Goal: Task Accomplishment & Management: Use online tool/utility

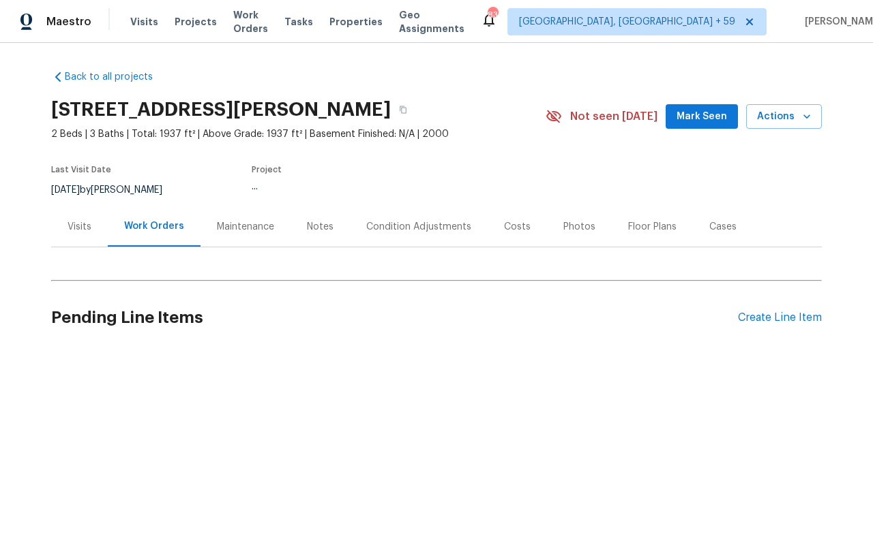
click at [76, 31] on div "Maestro" at bounding box center [45, 21] width 91 height 27
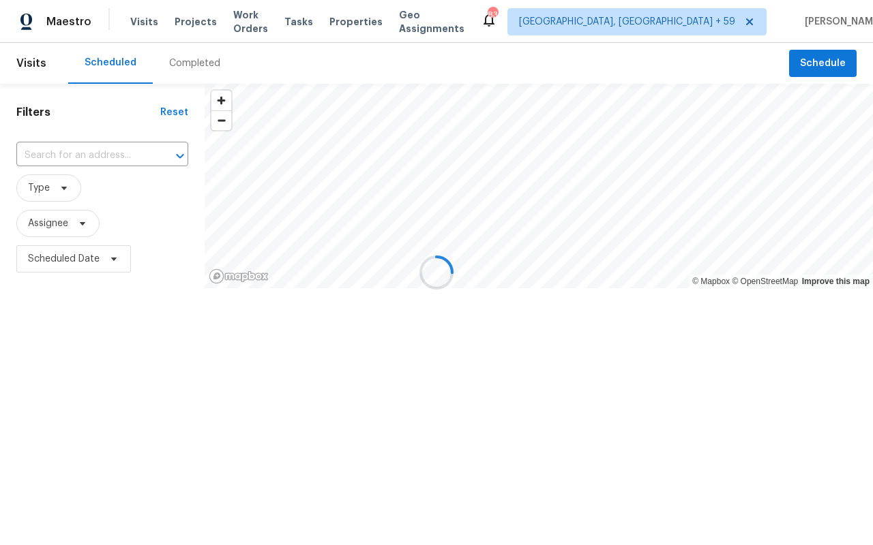
click at [139, 21] on div at bounding box center [436, 272] width 873 height 545
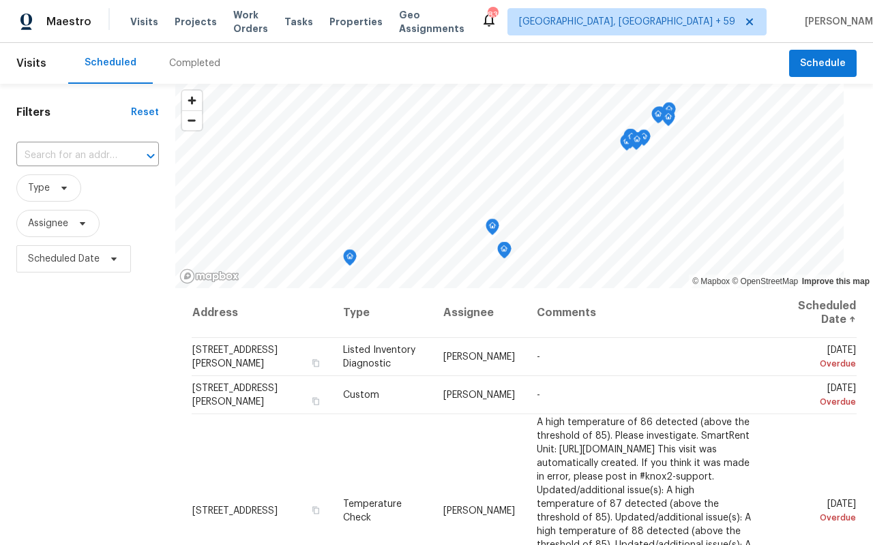
click at [139, 21] on span "Visits" at bounding box center [144, 22] width 28 height 14
click at [50, 190] on span "Type" at bounding box center [48, 188] width 65 height 27
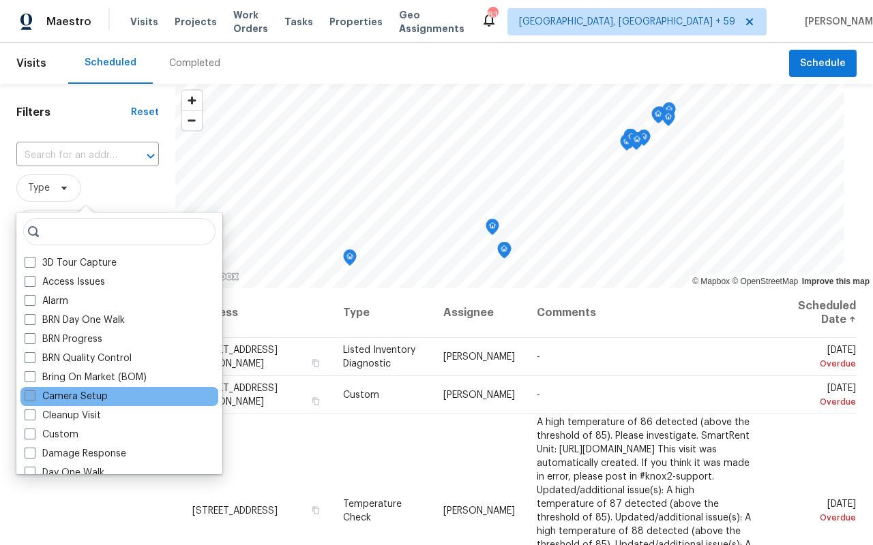
click at [56, 392] on label "Camera Setup" at bounding box center [66, 397] width 83 height 14
click at [33, 392] on input "Camera Setup" at bounding box center [29, 394] width 9 height 9
checkbox input "true"
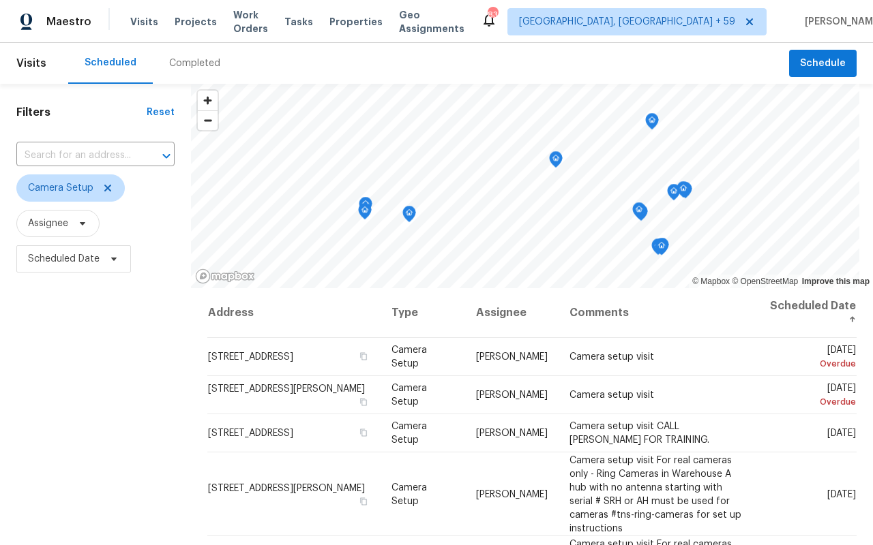
click at [175, 50] on div "Completed" at bounding box center [195, 63] width 84 height 41
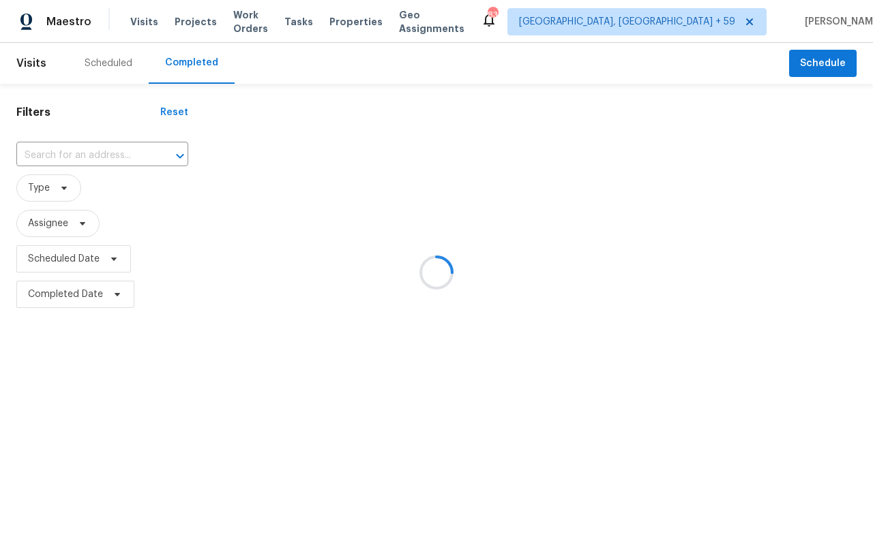
click at [75, 147] on div at bounding box center [436, 272] width 873 height 545
click at [54, 152] on div at bounding box center [436, 272] width 873 height 545
click at [52, 224] on div at bounding box center [436, 272] width 873 height 545
click at [50, 187] on div at bounding box center [436, 272] width 873 height 545
click at [75, 158] on div at bounding box center [436, 272] width 873 height 545
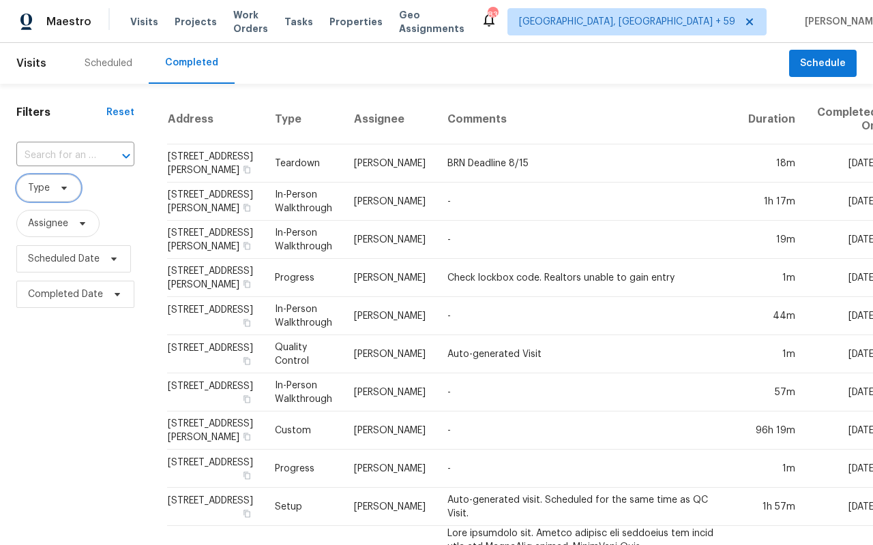
click at [61, 192] on icon at bounding box center [64, 188] width 11 height 11
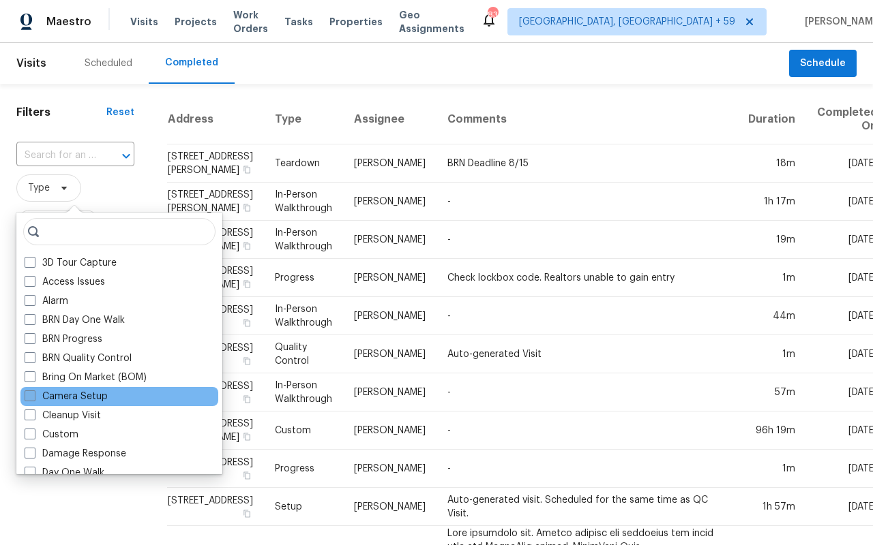
click at [73, 400] on label "Camera Setup" at bounding box center [66, 397] width 83 height 14
click at [33, 399] on input "Camera Setup" at bounding box center [29, 394] width 9 height 9
checkbox input "true"
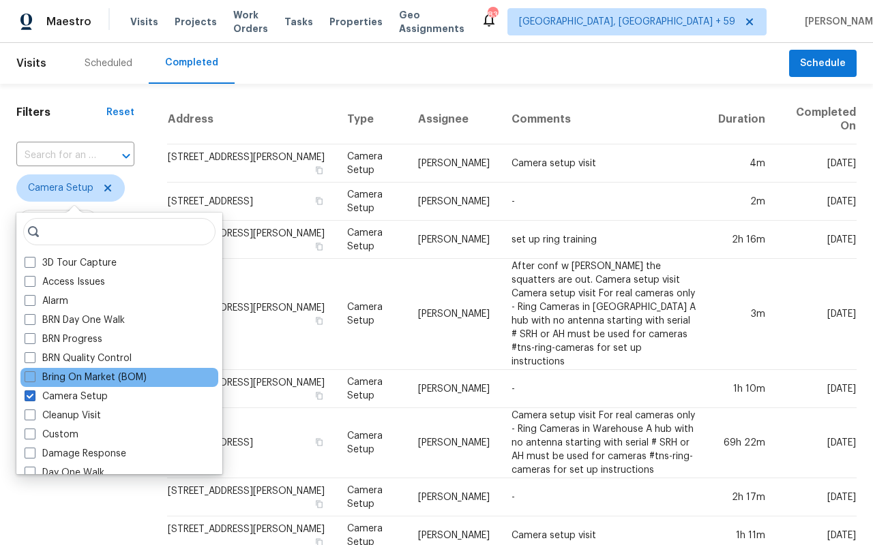
click at [85, 385] on div "Bring On Market (BOM)" at bounding box center [119, 377] width 198 height 19
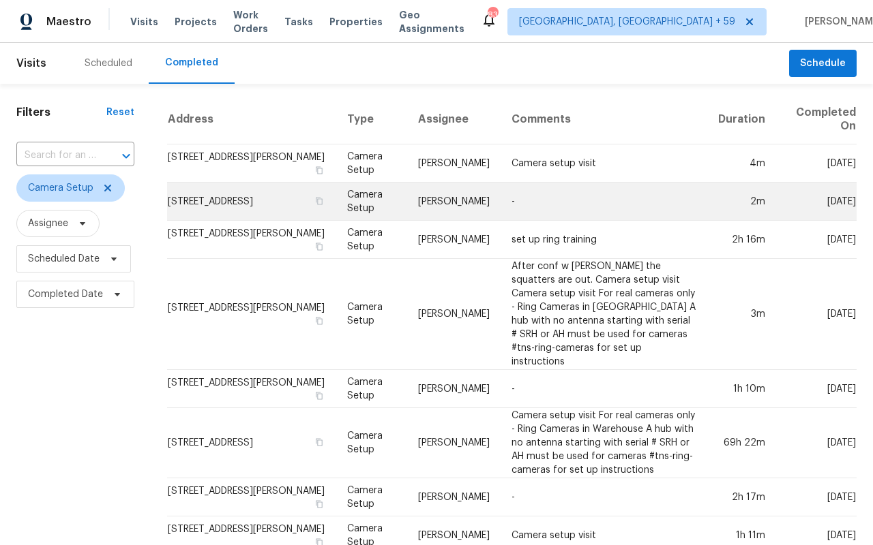
click at [387, 187] on td "Camera Setup" at bounding box center [371, 202] width 71 height 38
